Goal: Task Accomplishment & Management: Manage account settings

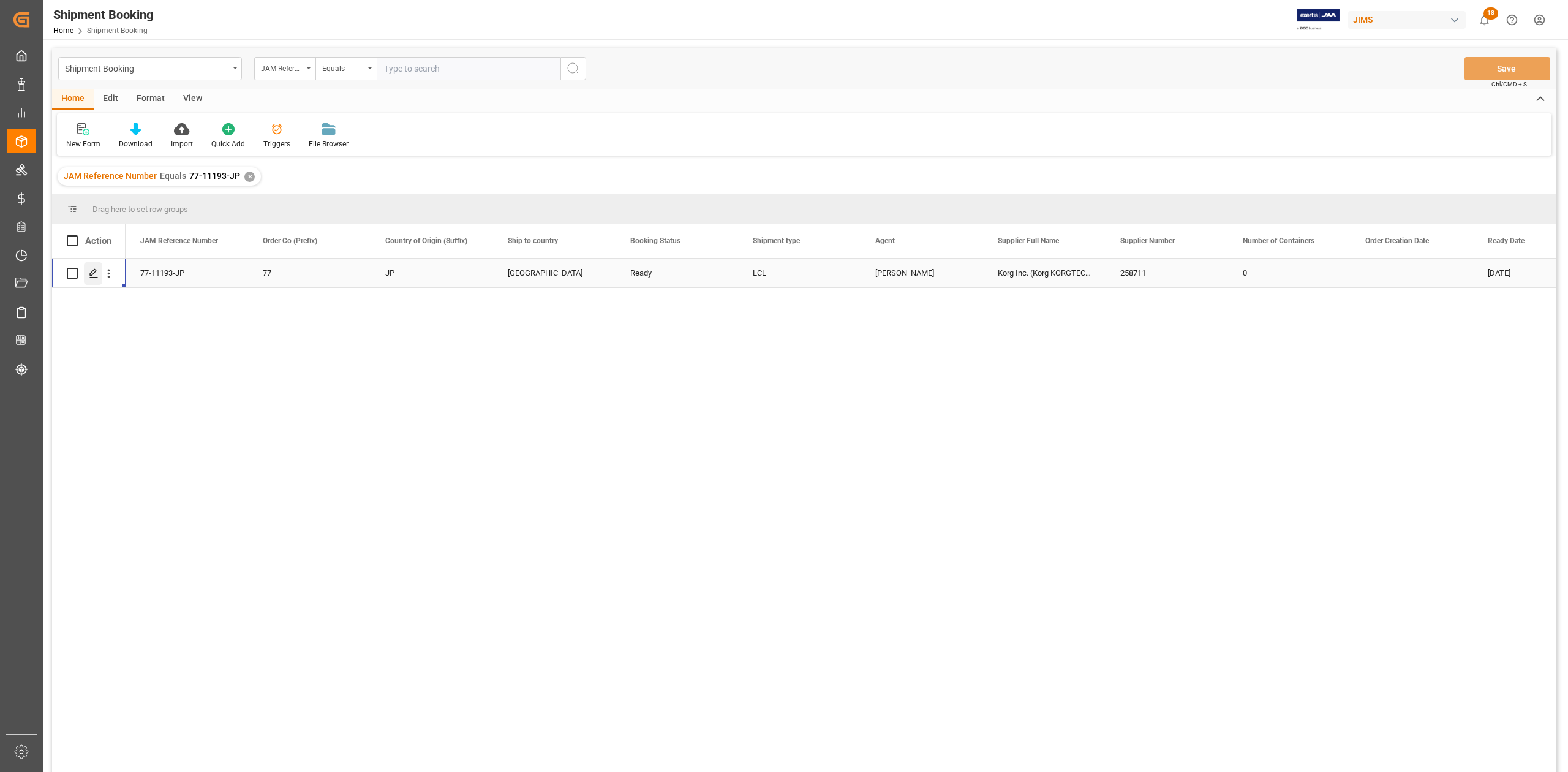
click at [91, 272] on polygon "Press SPACE to select this row." at bounding box center [93, 272] width 6 height 6
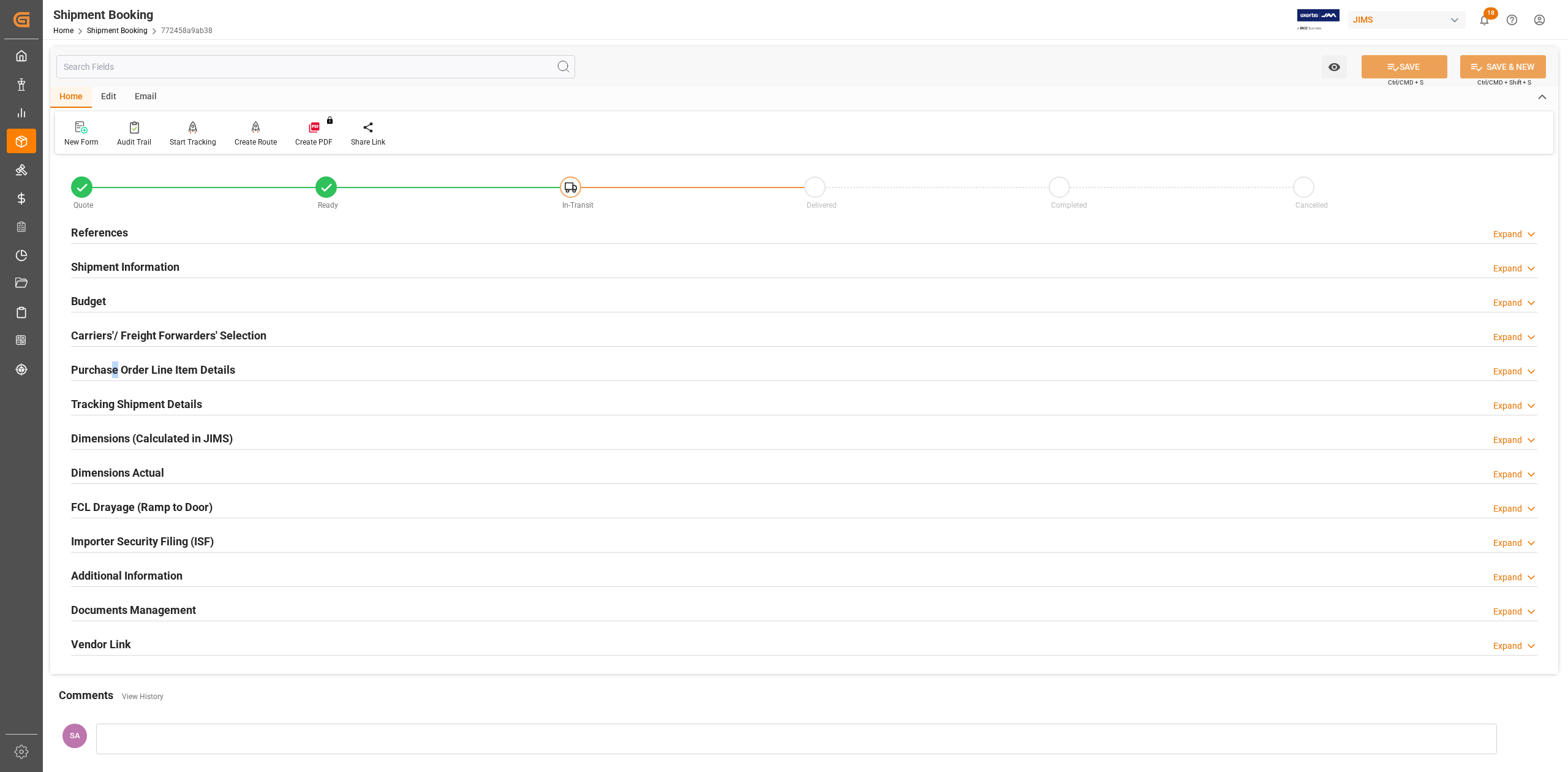
click at [115, 363] on h2 "Purchase Order Line Item Details" at bounding box center [153, 370] width 164 height 17
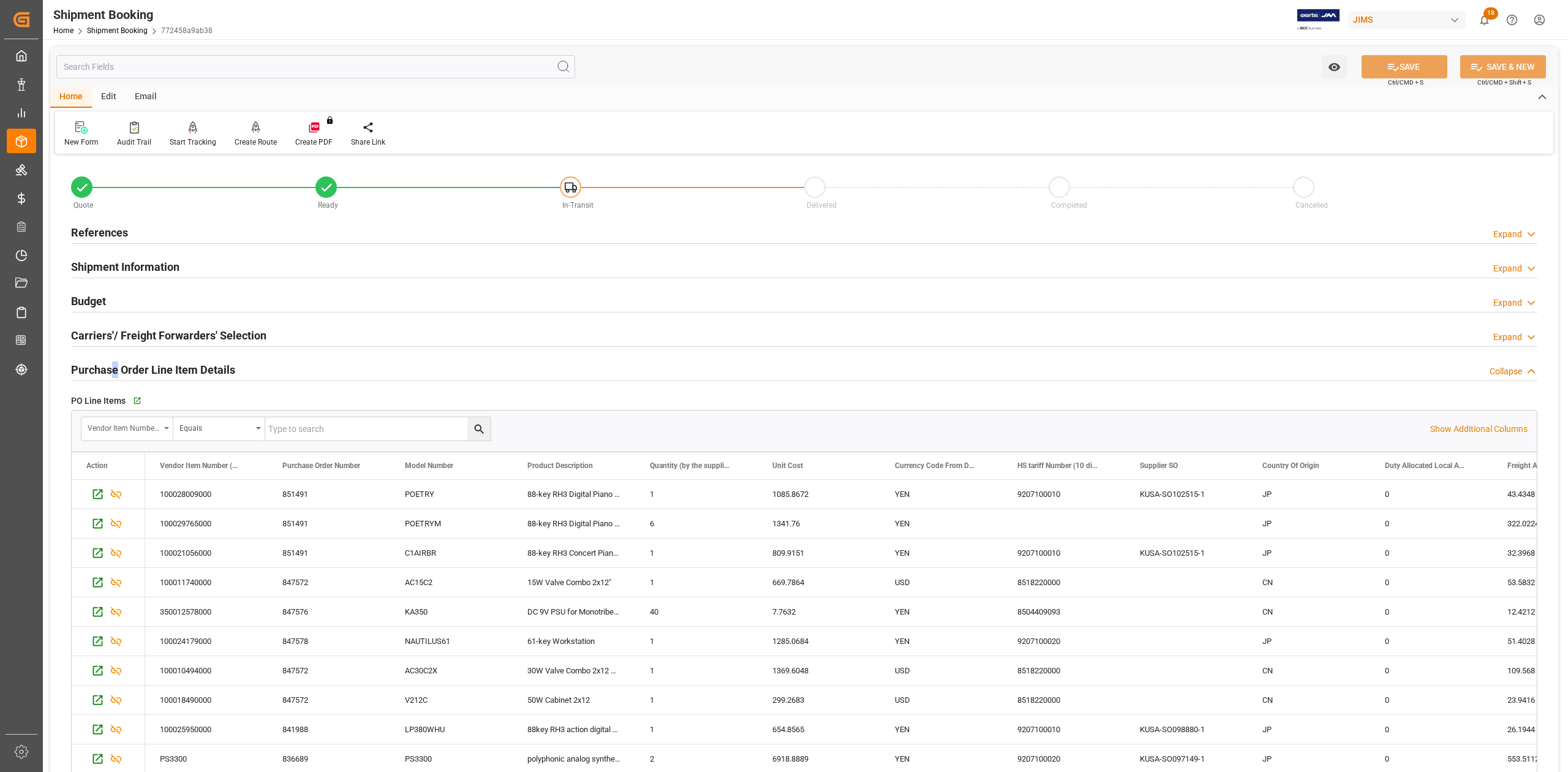
click at [165, 429] on icon "open menu" at bounding box center [166, 428] width 5 height 3
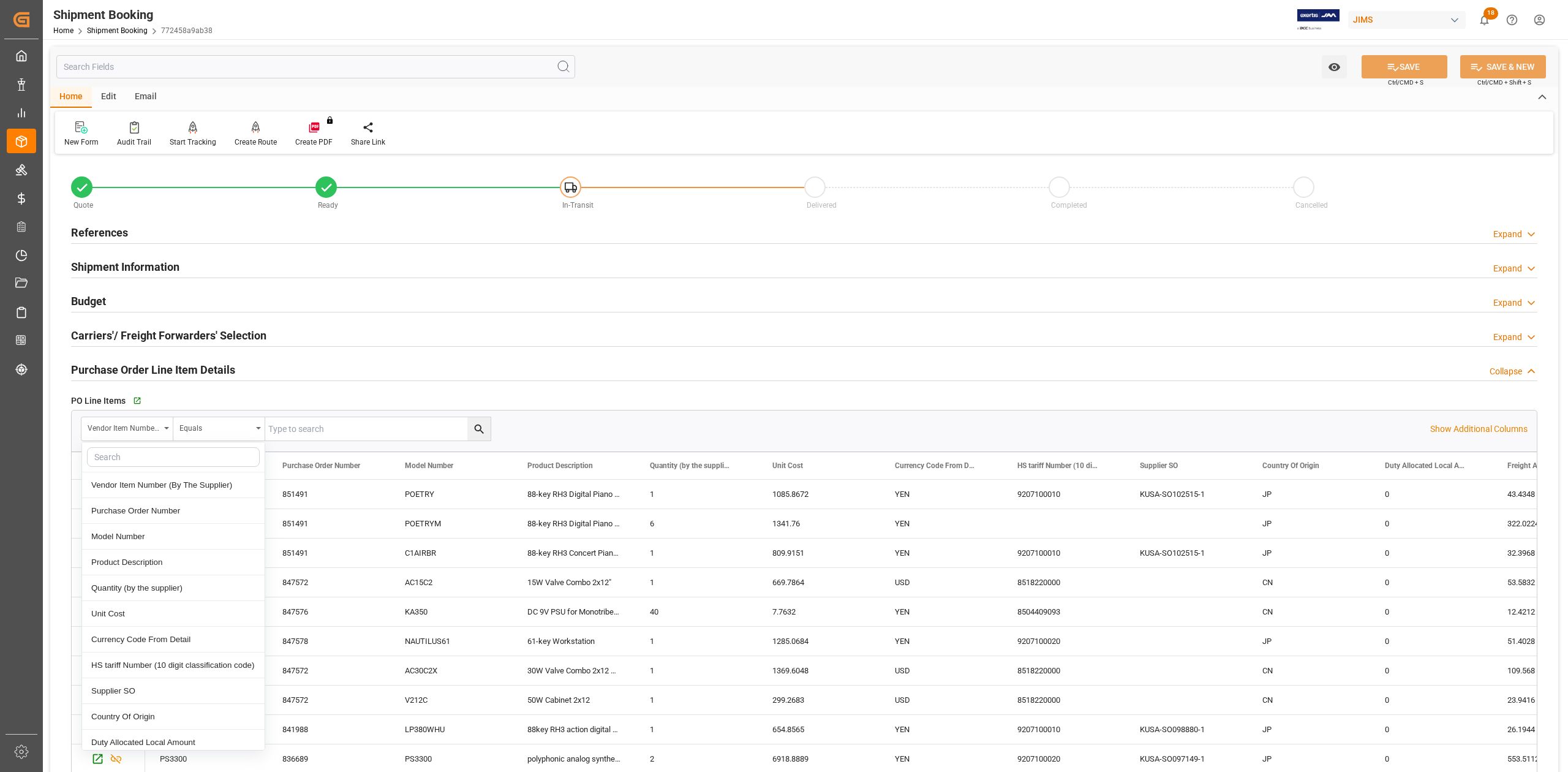
click at [329, 429] on input "text" at bounding box center [378, 429] width 226 height 24
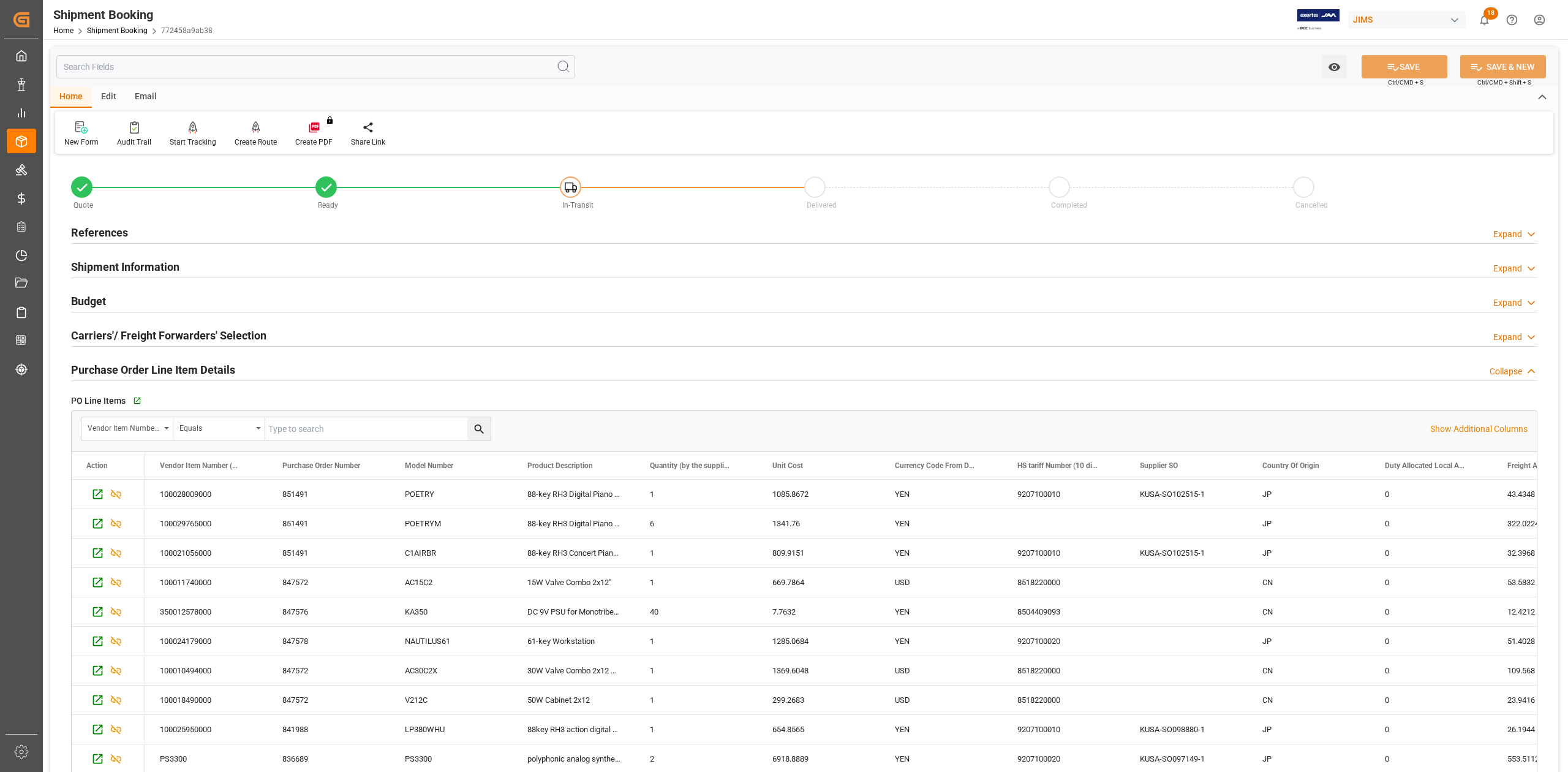
paste input "AC15C2"
type input "AC15C2"
click at [481, 433] on icon "search button" at bounding box center [479, 429] width 13 height 13
click at [168, 431] on div "Vendor Item Number (By The Supplier)" at bounding box center [127, 429] width 92 height 24
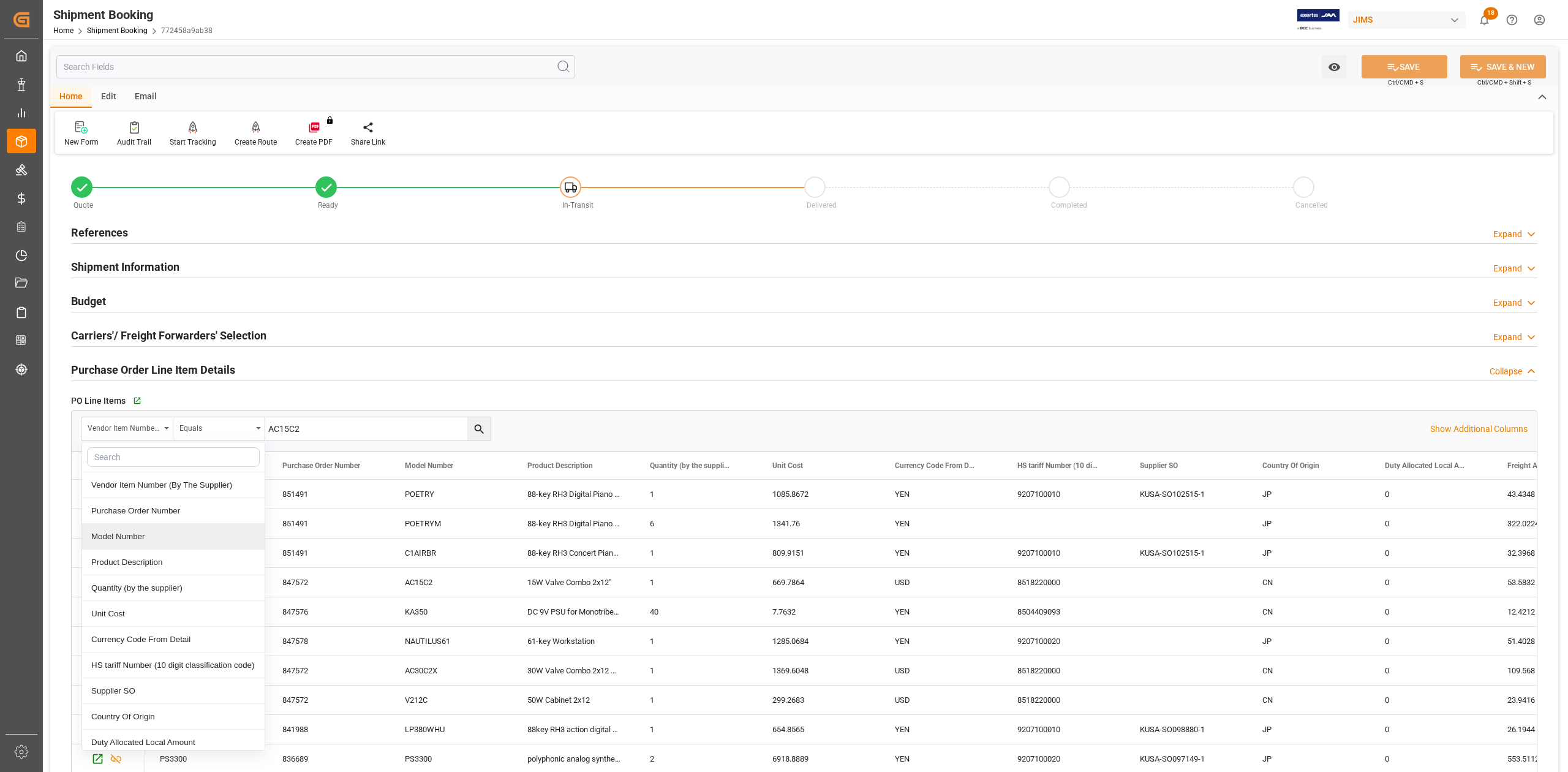
click at [142, 542] on div "Model Number" at bounding box center [173, 537] width 183 height 26
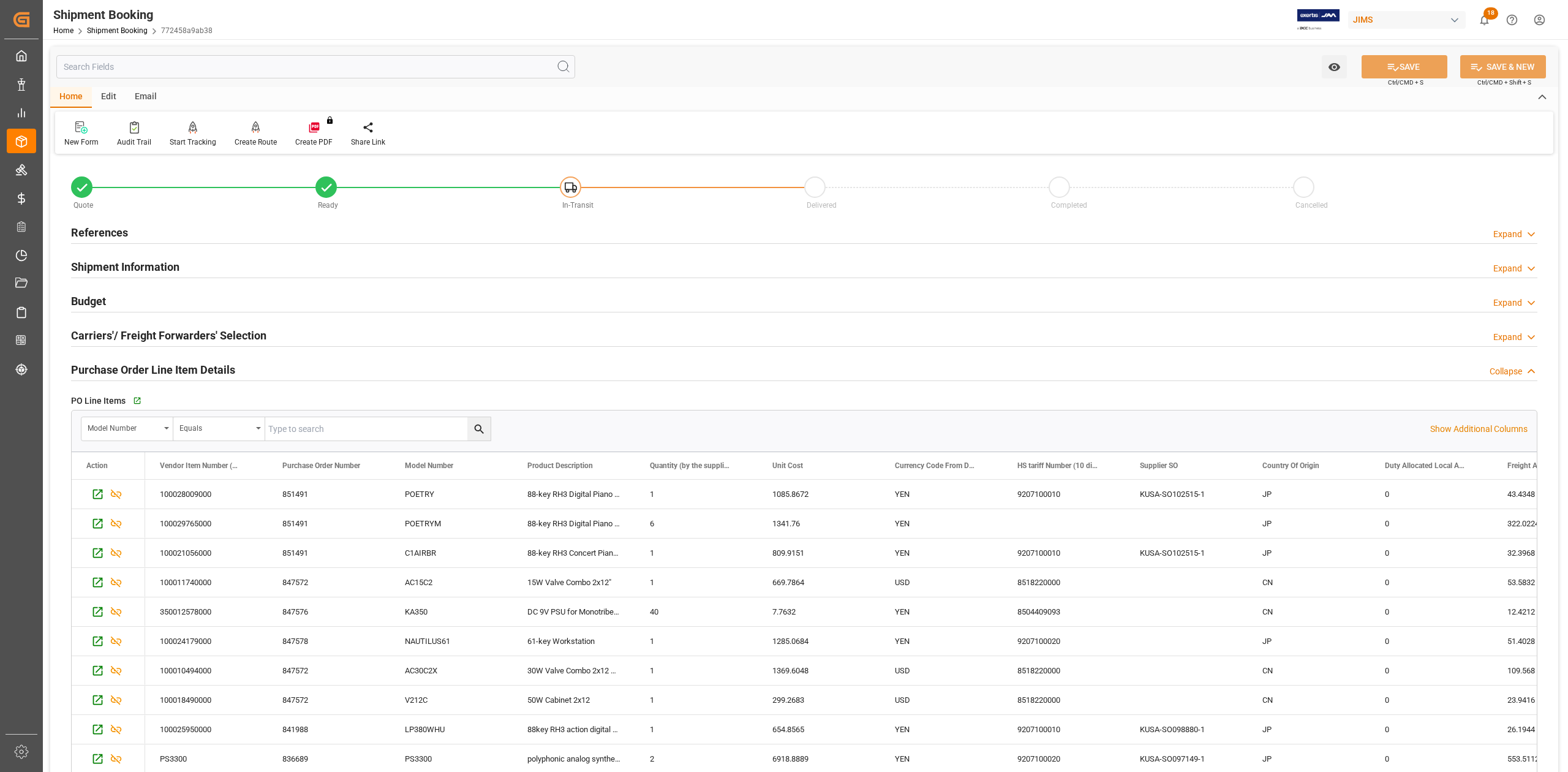
click at [406, 427] on input "text" at bounding box center [378, 429] width 226 height 24
paste input "AC15C2"
type input "AC15C2"
click at [475, 435] on icon "search button" at bounding box center [479, 429] width 13 height 13
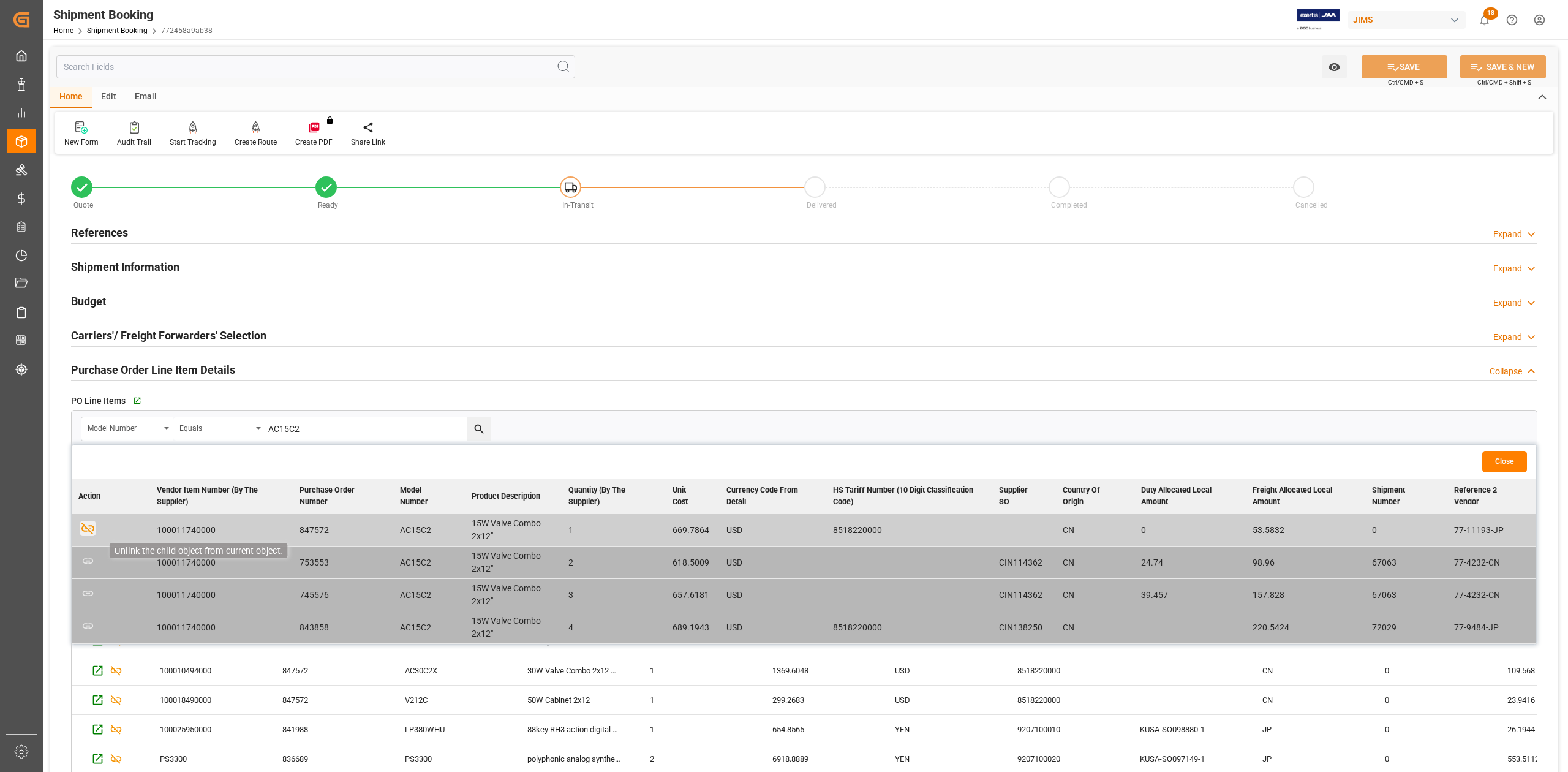
click at [88, 525] on icon "button" at bounding box center [87, 527] width 15 height 15
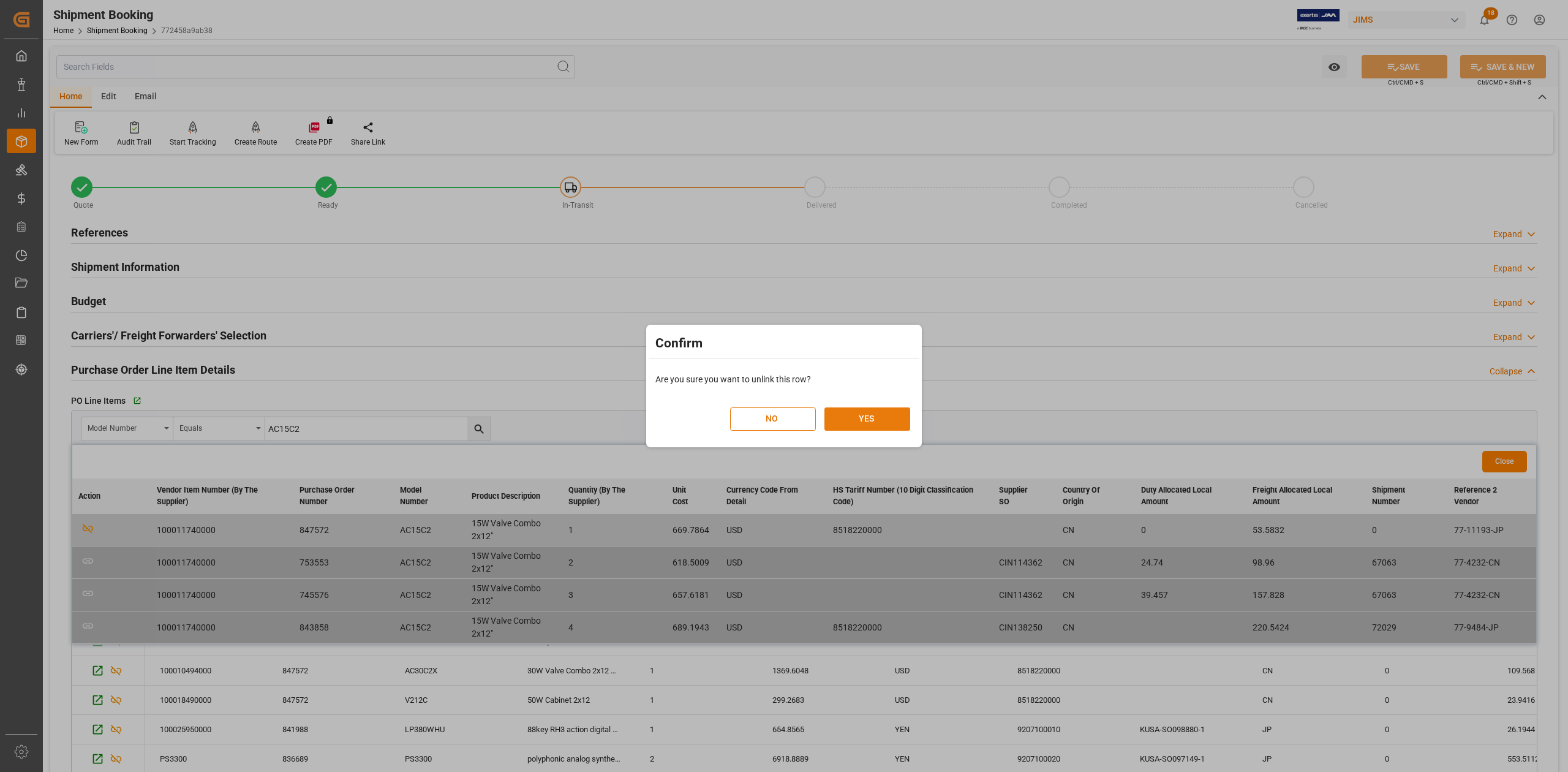
click at [857, 418] on button "YES" at bounding box center [867, 419] width 86 height 24
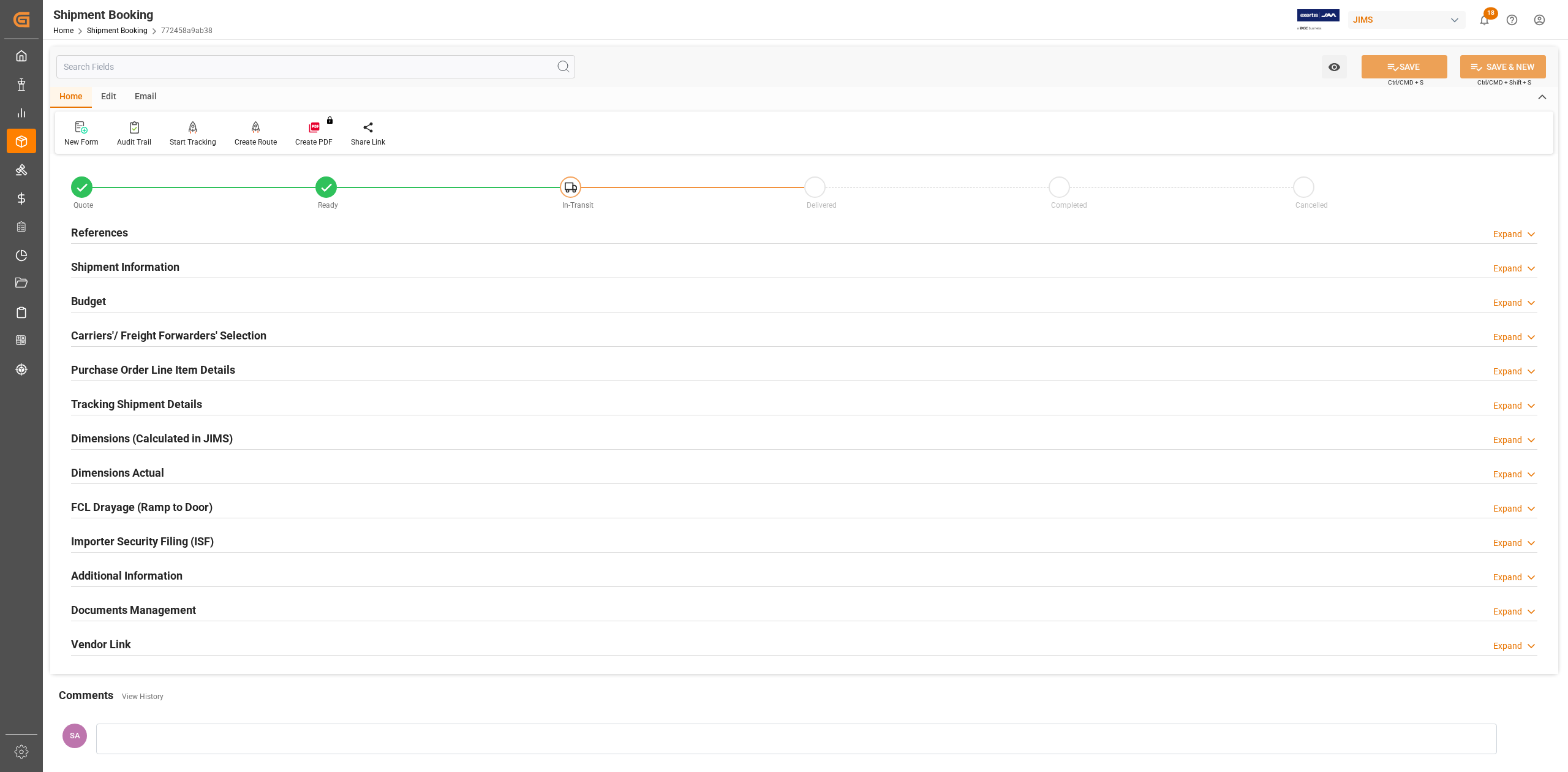
click at [80, 231] on h2 "References" at bounding box center [99, 232] width 57 height 17
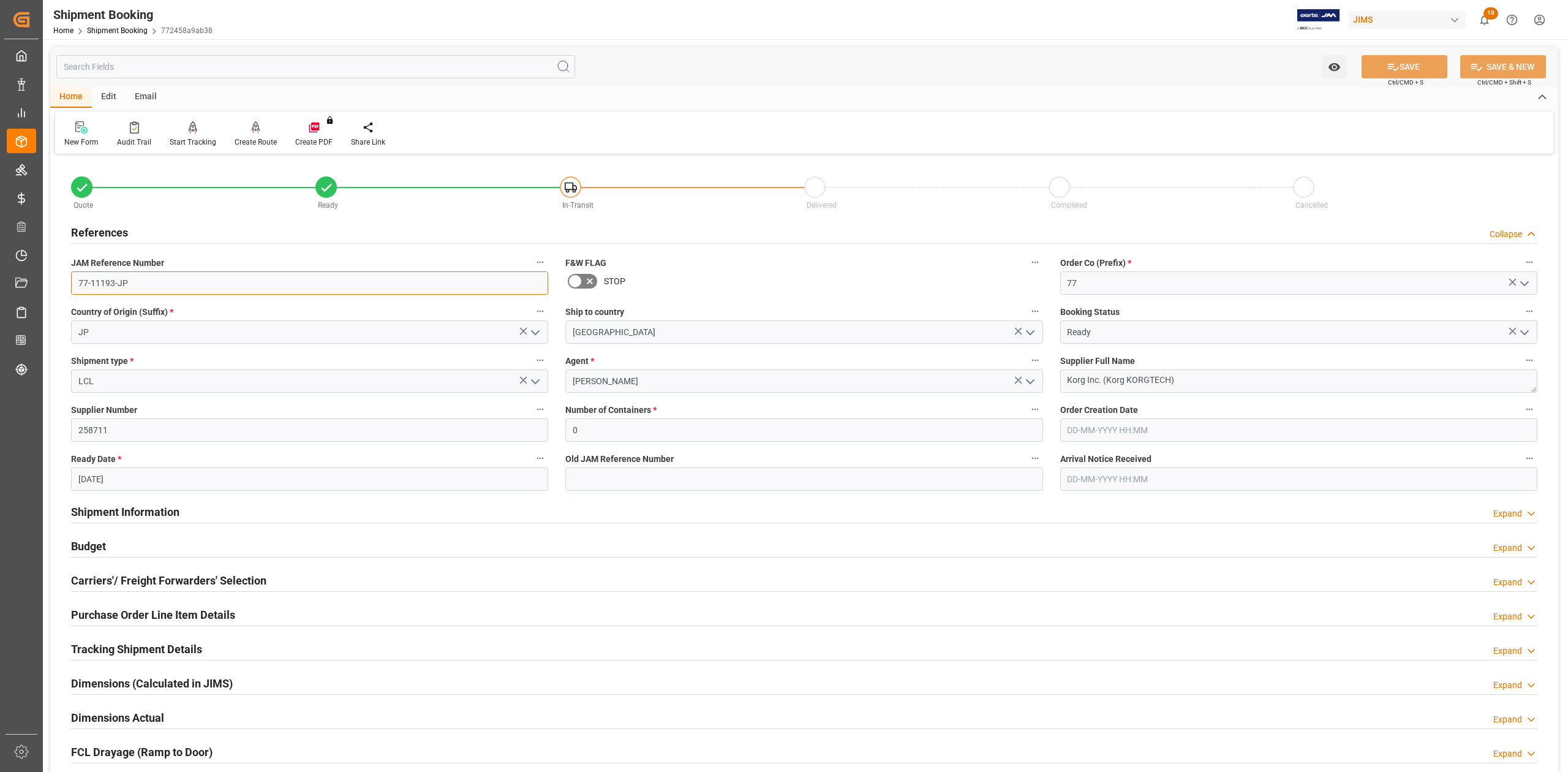
click at [184, 292] on input "77-11193-JP" at bounding box center [310, 283] width 477 height 24
click at [1189, 378] on textarea "Korg Inc. (Korg KORGTECH)" at bounding box center [1299, 381] width 477 height 24
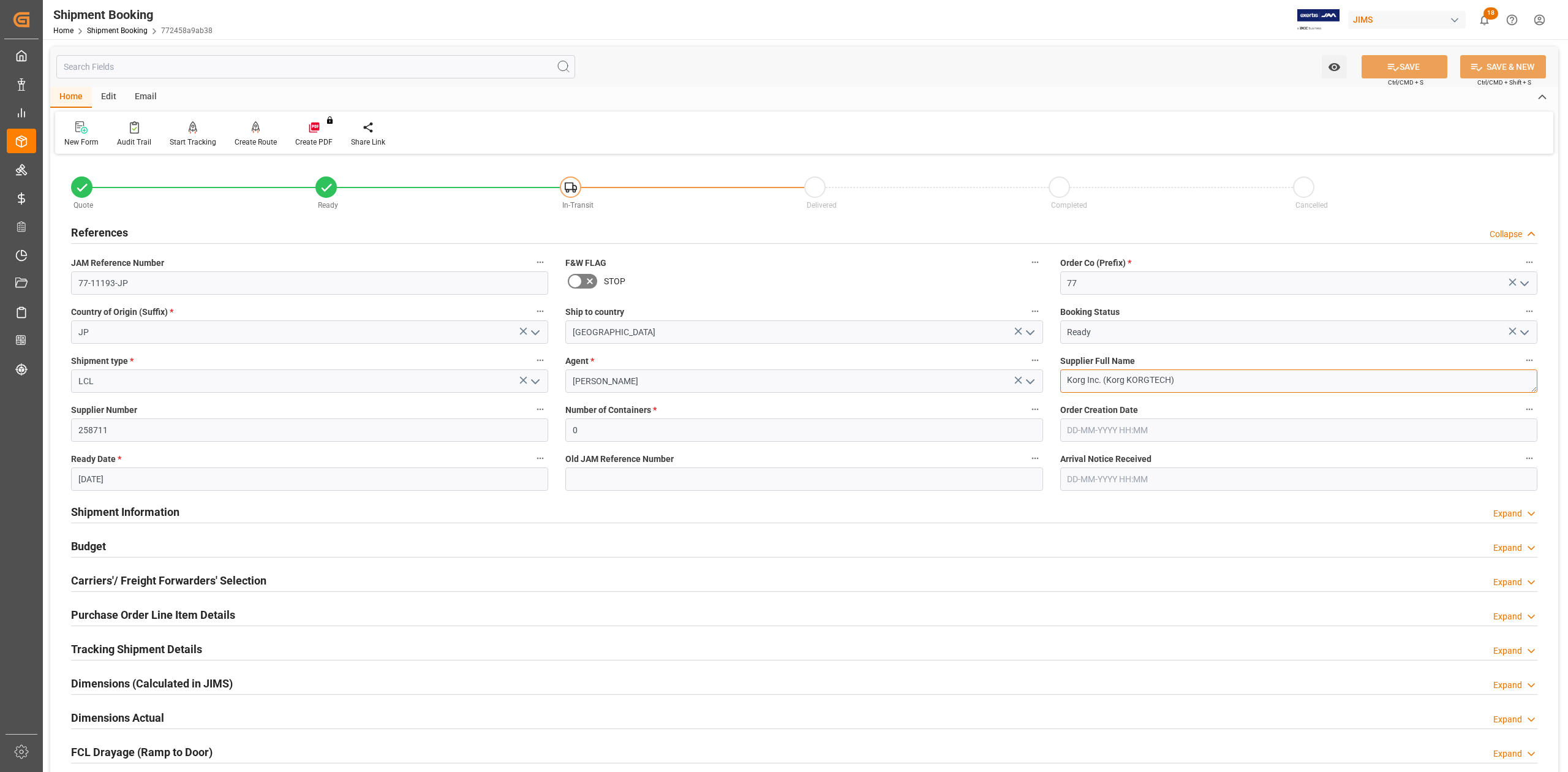
click at [1189, 378] on textarea "Korg Inc. (Korg KORGTECH)" at bounding box center [1299, 381] width 477 height 24
click at [277, 284] on input "77-11193-JP" at bounding box center [310, 283] width 477 height 24
